Goal: Information Seeking & Learning: Learn about a topic

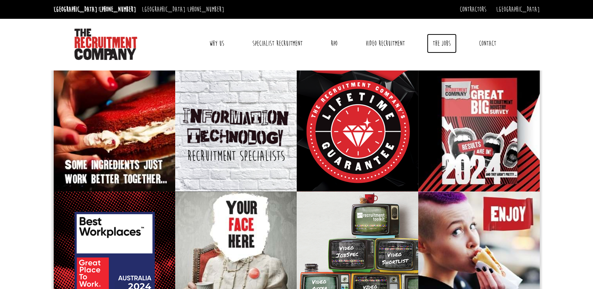
click at [447, 40] on link "The Jobs" at bounding box center [442, 44] width 30 height 20
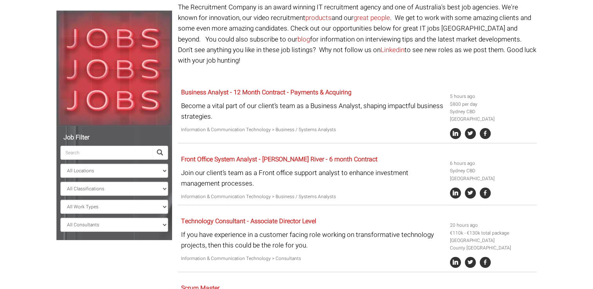
scroll to position [3, 0]
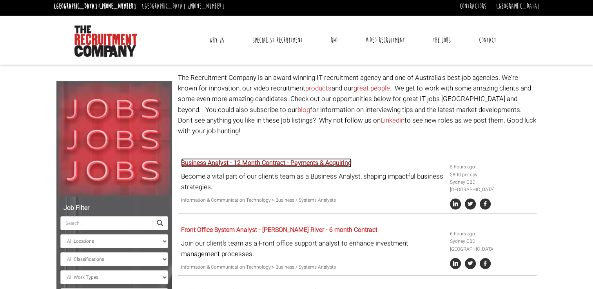
click at [292, 158] on link "Business Analyst - 12 Month Contract - Payments & Acquiring" at bounding box center [266, 162] width 171 height 9
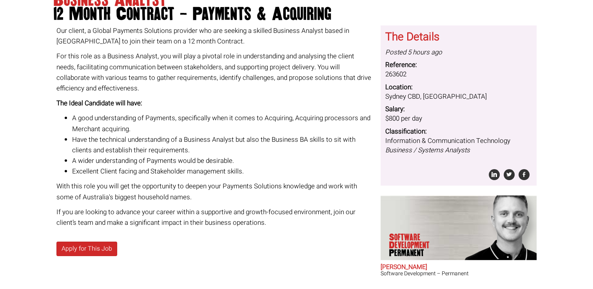
scroll to position [78, 0]
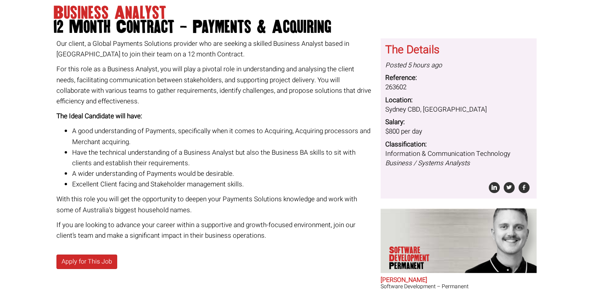
drag, startPoint x: 56, startPoint y: 44, endPoint x: 284, endPoint y: 235, distance: 297.7
click at [284, 235] on div "Our client, a Global Payments Solutions provider who are seeking a skilled Busi…" at bounding box center [216, 167] width 324 height 258
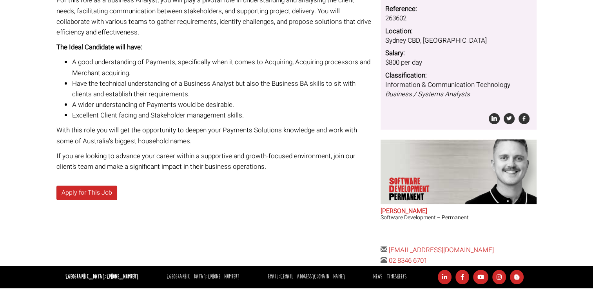
scroll to position [182, 0]
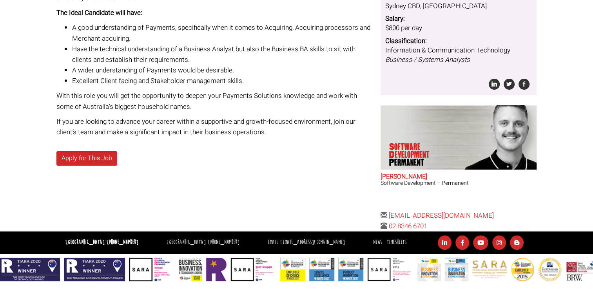
copy div "Lor ipsumd, s Ametco Adipisci Elitseddo eiusmodt inc utl etdolor m aliquae Admi…"
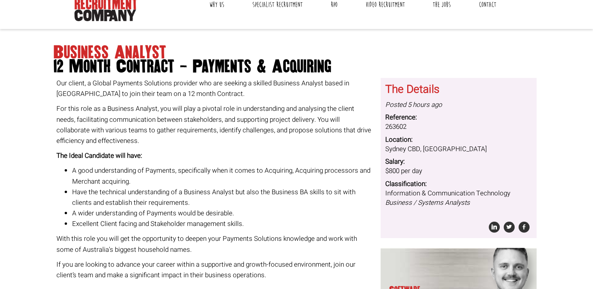
scroll to position [25, 0]
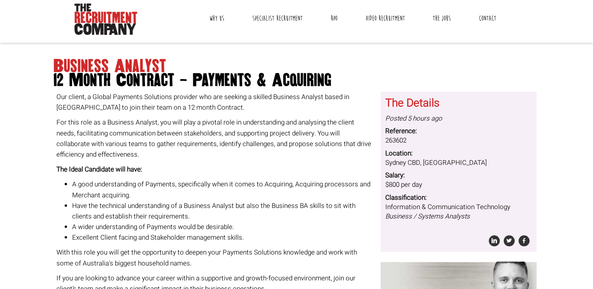
copy div "Lor ipsumd, s Ametco Adipisci Elitseddo eiusmodt inc utl etdolor m aliquae Admi…"
